Goal: Information Seeking & Learning: Learn about a topic

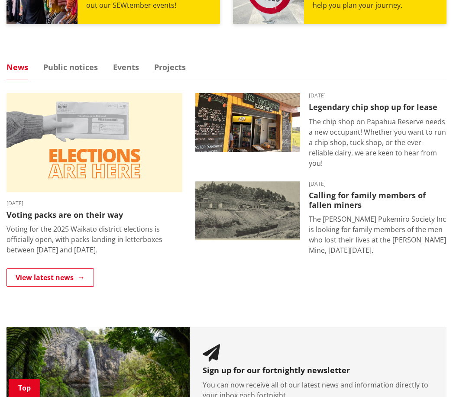
scroll to position [510, 0]
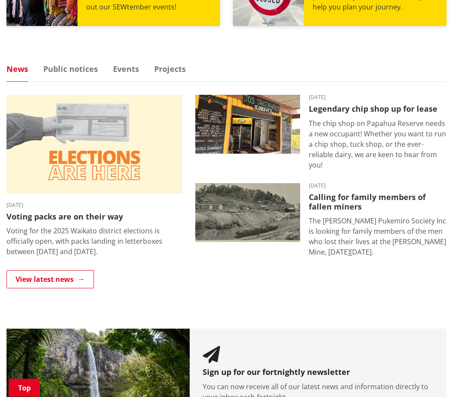
click at [58, 281] on link "View latest news" at bounding box center [49, 280] width 87 height 18
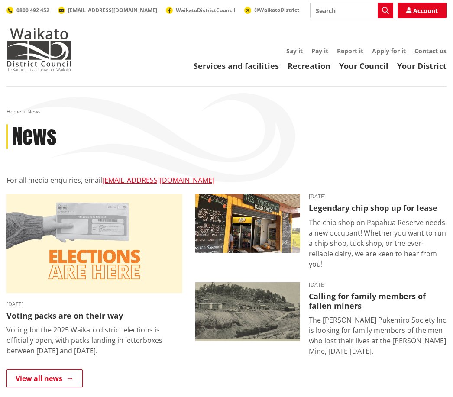
click at [370, 68] on link "Your Council" at bounding box center [363, 66] width 49 height 10
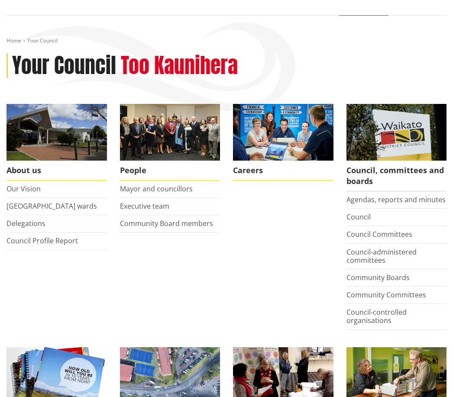
scroll to position [91, 0]
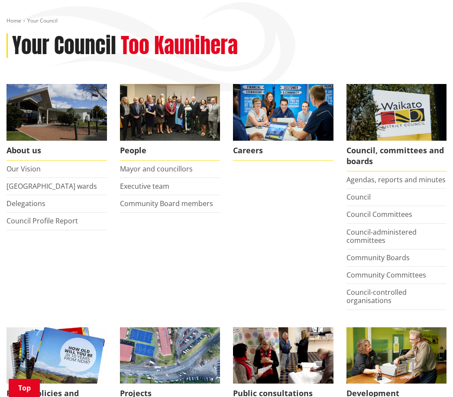
click at [167, 173] on link "Mayor and councillors" at bounding box center [156, 169] width 73 height 10
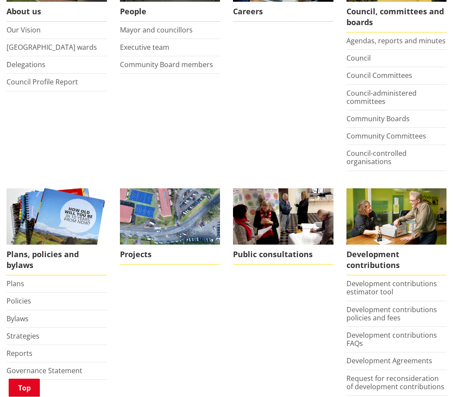
scroll to position [217, 0]
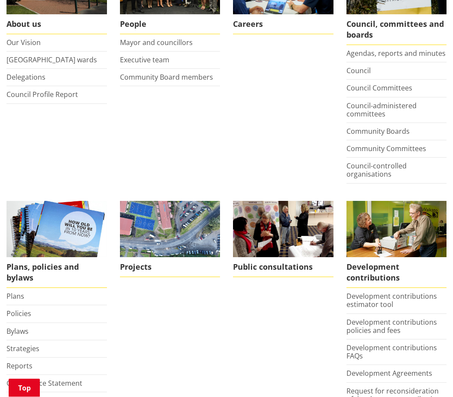
click at [446, 268] on span "Development contributions" at bounding box center [396, 273] width 100 height 31
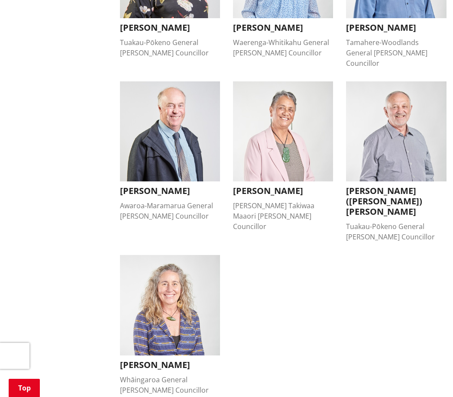
scroll to position [653, 0]
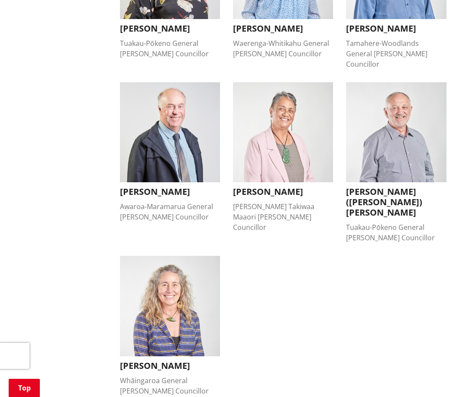
click at [177, 142] on img "button" at bounding box center [170, 132] width 100 height 100
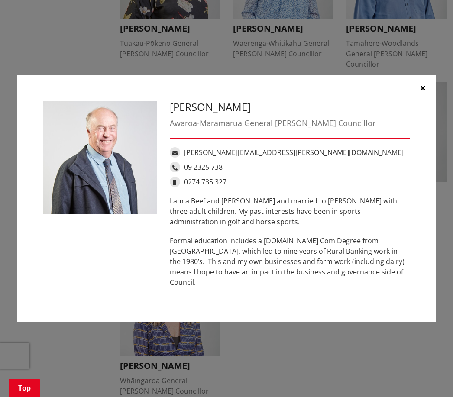
click at [442, 259] on div "Peter Thomson Awaroa-Maramarua General Ward Councillor Peter.Thomson@waidc.govt…" at bounding box center [226, 198] width 453 height 397
click at [444, 260] on div "Peter Thomson Awaroa-Maramarua General Ward Councillor Peter.Thomson@waidc.govt…" at bounding box center [226, 198] width 453 height 397
click at [443, 260] on div "Peter Thomson Awaroa-Maramarua General Ward Councillor Peter.Thomson@waidc.govt…" at bounding box center [226, 198] width 453 height 397
click at [442, 260] on div "Peter Thomson Awaroa-Maramarua General Ward Councillor Peter.Thomson@waidc.govt…" at bounding box center [226, 198] width 453 height 397
click at [440, 260] on div "Peter Thomson Awaroa-Maramarua General Ward Councillor Peter.Thomson@waidc.govt…" at bounding box center [226, 198] width 453 height 397
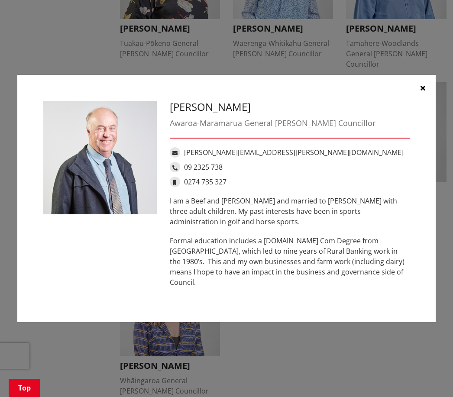
click at [439, 259] on div "Peter Thomson Awaroa-Maramarua General Ward Councillor Peter.Thomson@waidc.govt…" at bounding box center [226, 198] width 453 height 397
click at [434, 265] on div "Peter Thomson Awaroa-Maramarua General Ward Councillor Peter.Thomson@waidc.govt…" at bounding box center [226, 199] width 418 height 248
click at [433, 268] on div "Peter Thomson Awaroa-Maramarua General Ward Councillor Peter.Thomson@waidc.govt…" at bounding box center [226, 199] width 418 height 248
click at [430, 272] on div "Peter Thomson Awaroa-Maramarua General Ward Councillor Peter.Thomson@waidc.govt…" at bounding box center [226, 199] width 418 height 248
click at [429, 93] on button "button" at bounding box center [423, 88] width 26 height 26
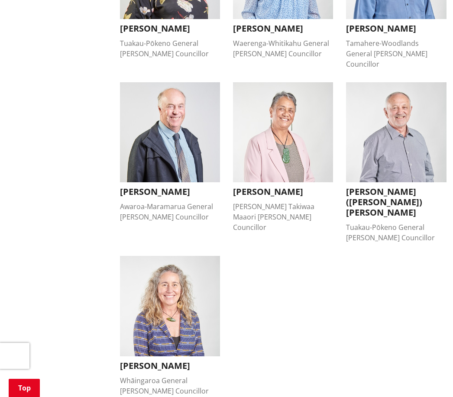
click at [397, 149] on img "button" at bounding box center [396, 132] width 100 height 100
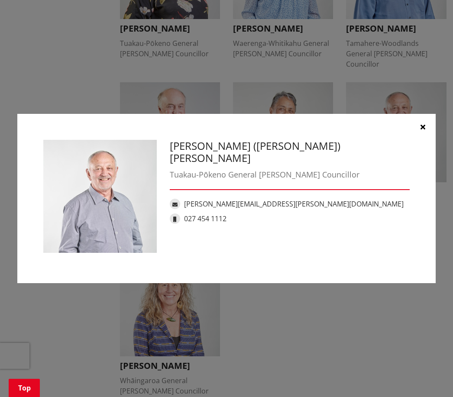
click at [43, 146] on img at bounding box center [99, 196] width 113 height 113
click at [50, 148] on img at bounding box center [99, 196] width 113 height 113
click at [429, 130] on button "button" at bounding box center [423, 127] width 26 height 26
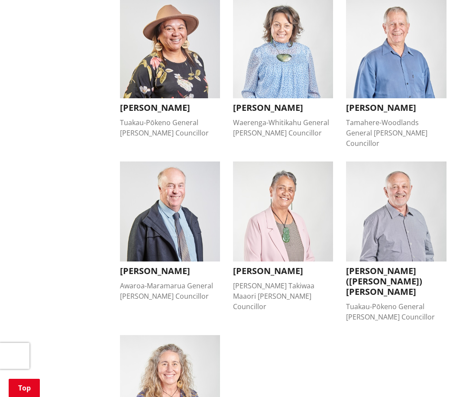
scroll to position [567, 0]
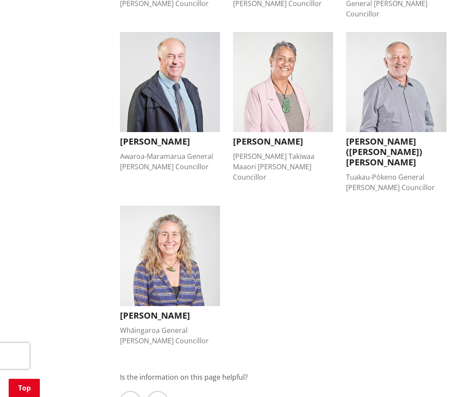
scroll to position [701, 0]
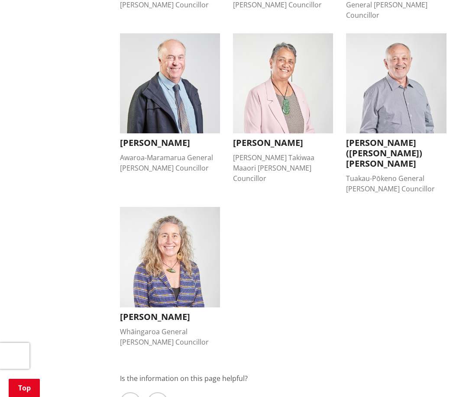
click at [136, 392] on span at bounding box center [130, 402] width 21 height 21
click at [0, 0] on input "Yes" at bounding box center [0, 0] width 0 height 0
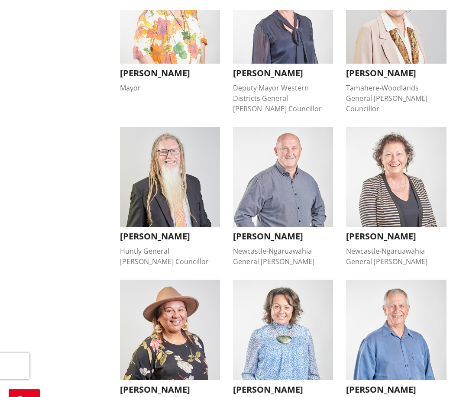
scroll to position [0, 0]
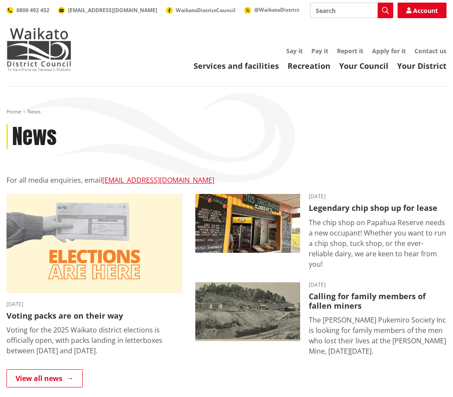
click at [33, 265] on img at bounding box center [94, 243] width 176 height 99
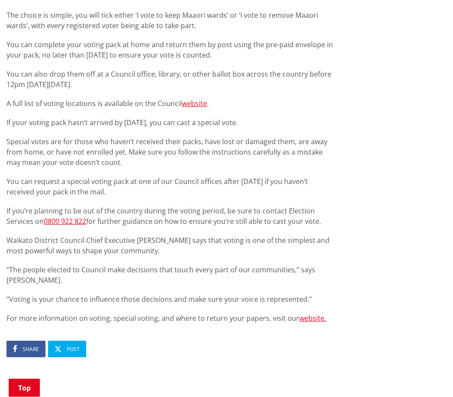
scroll to position [527, 0]
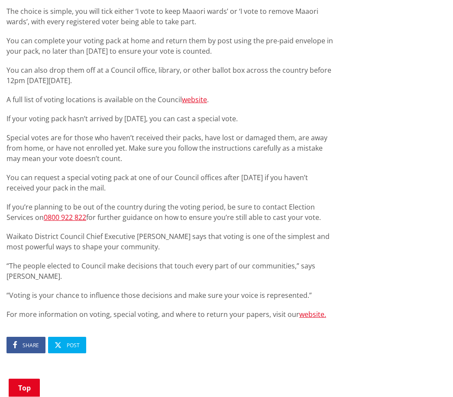
click at [410, 331] on div "Voting packs are on their way [DATE] Share Post Voting for the 2025 Waikato dis…" at bounding box center [226, 43] width 453 height 891
click at [410, 336] on div "Voting packs are on their way [DATE] Share Post Voting for the 2025 Waikato dis…" at bounding box center [226, 42] width 453 height 891
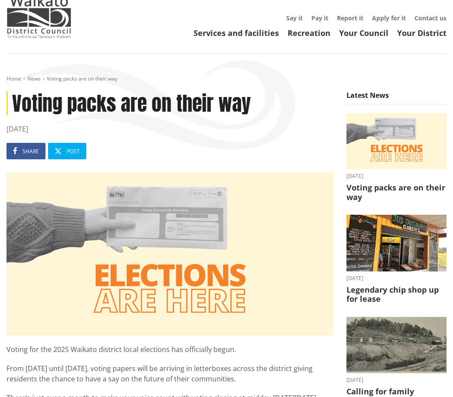
scroll to position [0, 0]
